Goal: Task Accomplishment & Management: Manage account settings

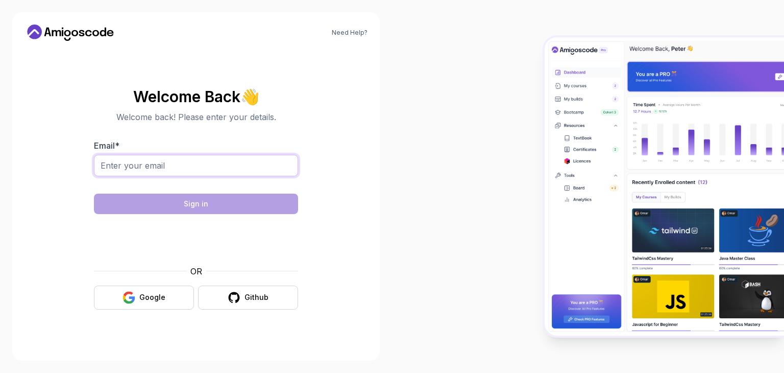
click at [213, 170] on input "Email *" at bounding box center [196, 165] width 204 height 21
type input "[EMAIL_ADDRESS][DOMAIN_NAME]"
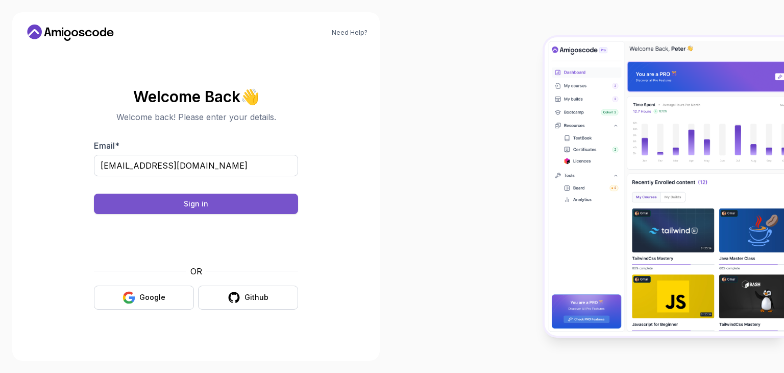
click at [227, 202] on button "Sign in" at bounding box center [196, 204] width 204 height 20
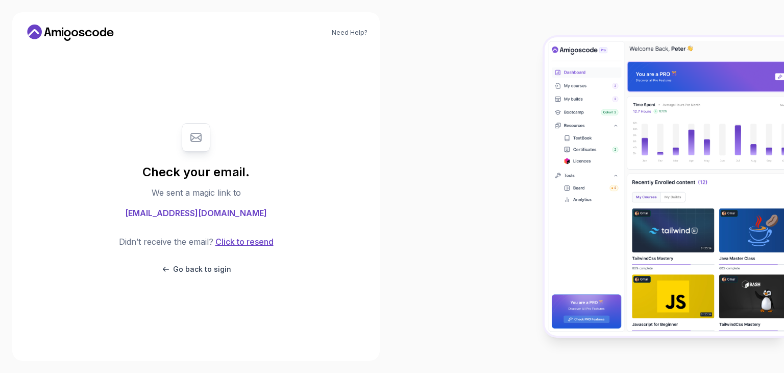
click at [248, 242] on button "Click to resend" at bounding box center [243, 241] width 60 height 12
click at [351, 31] on link "Need Help?" at bounding box center [350, 33] width 36 height 8
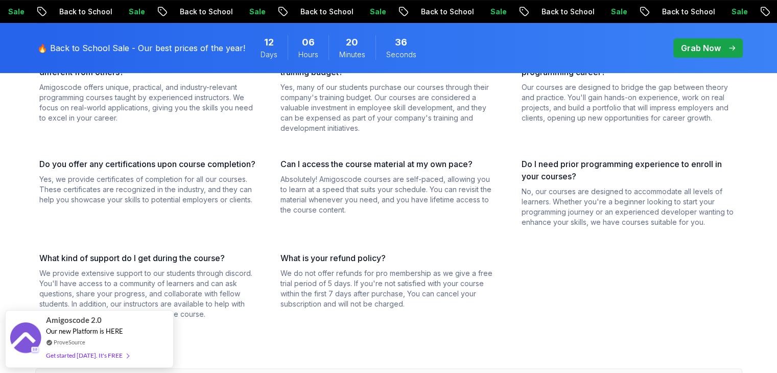
scroll to position [227, 0]
click at [68, 323] on span "Our new Platform is HERE" at bounding box center [84, 326] width 77 height 8
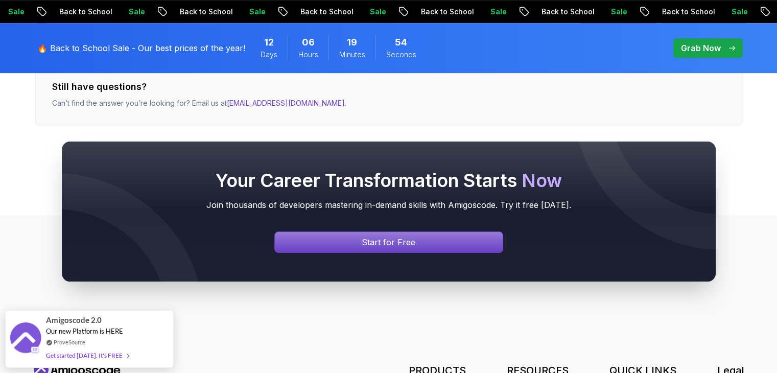
scroll to position [544, 0]
